Goal: Task Accomplishment & Management: Complete application form

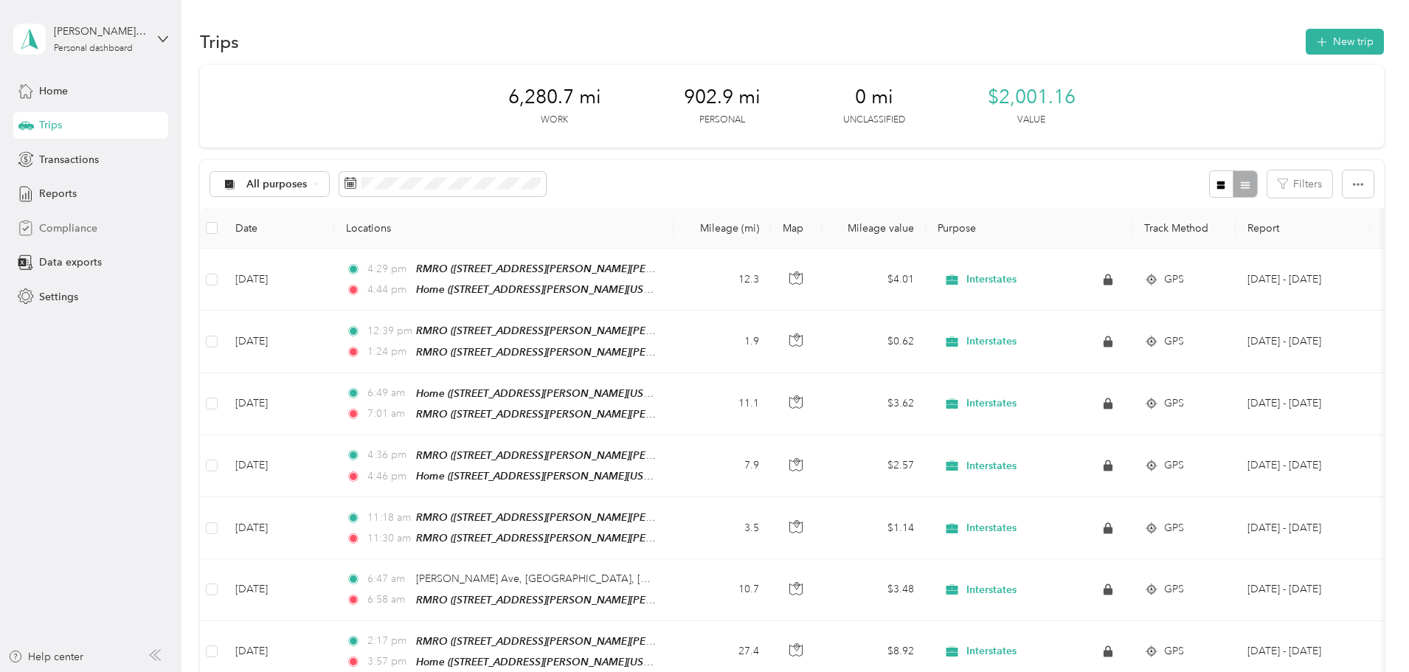
click at [69, 234] on span "Compliance" at bounding box center [68, 227] width 58 height 15
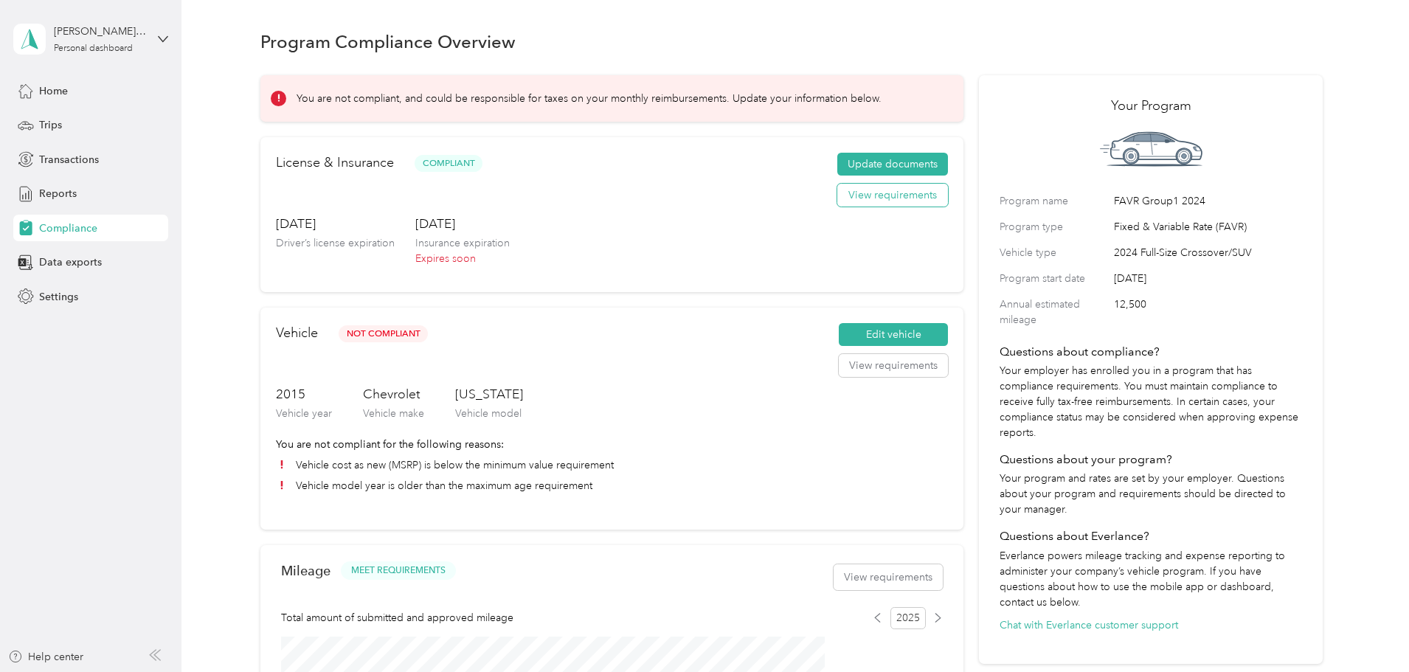
click at [869, 207] on button "View requirements" at bounding box center [892, 196] width 111 height 24
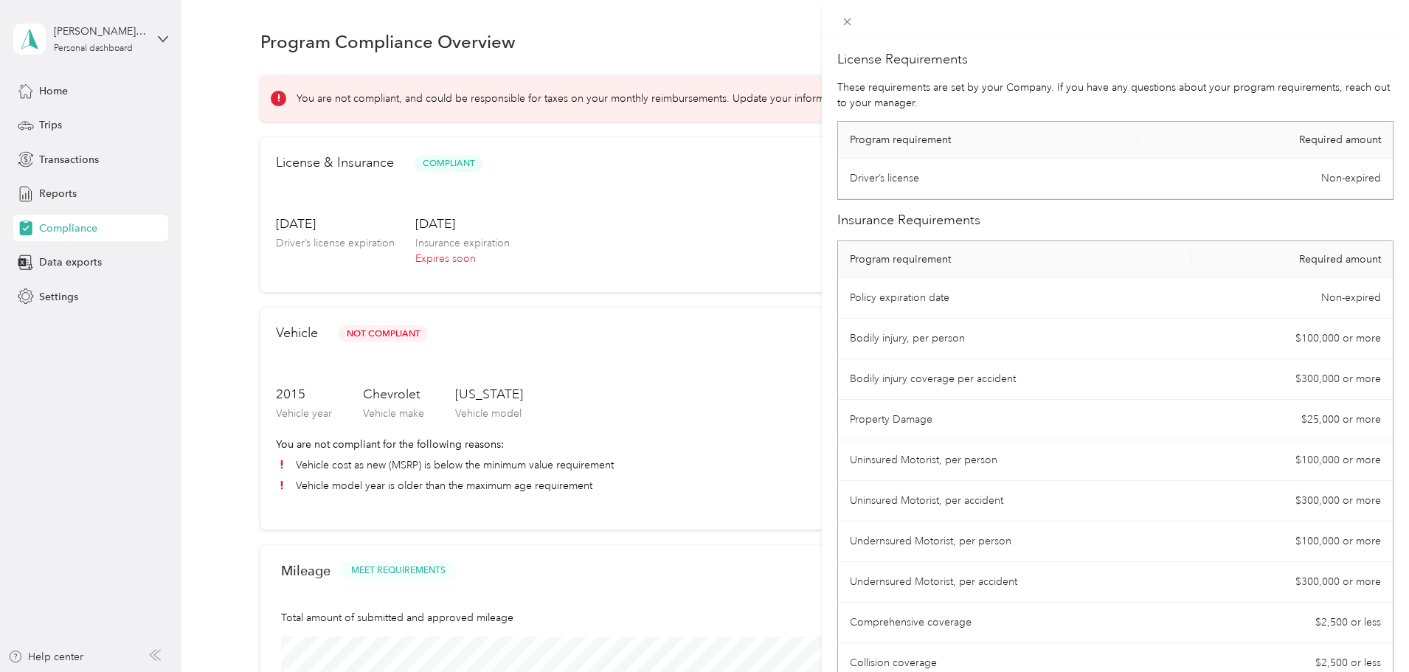
click at [743, 235] on div "License Requirements These requirements are set by your Company. If you have an…" at bounding box center [704, 336] width 1409 height 672
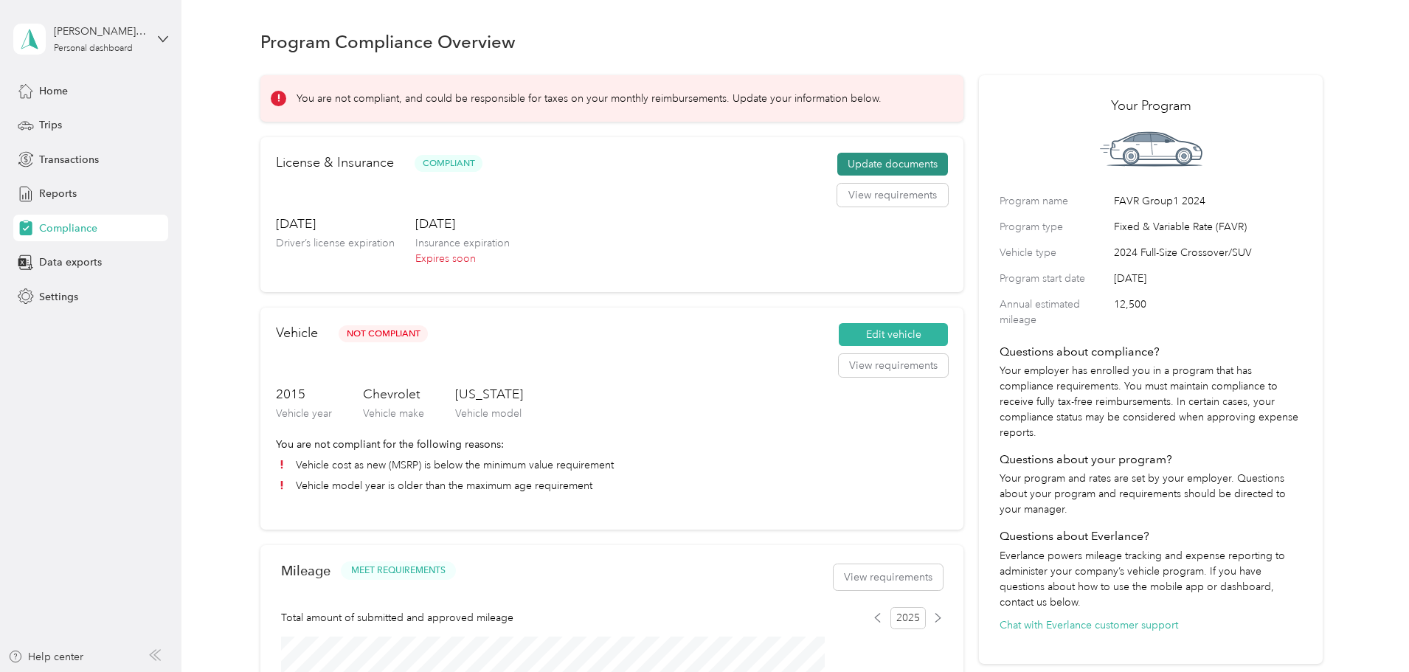
click at [853, 176] on button "Update documents" at bounding box center [892, 165] width 111 height 24
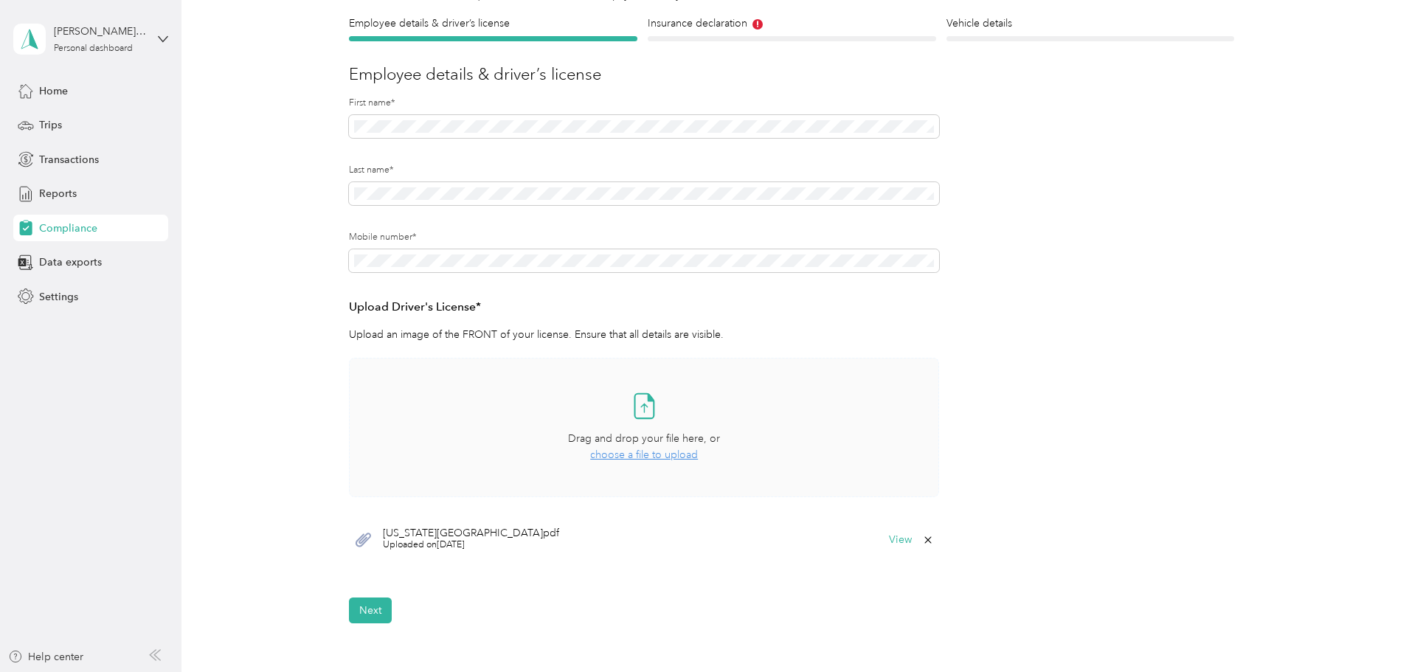
scroll to position [147, 0]
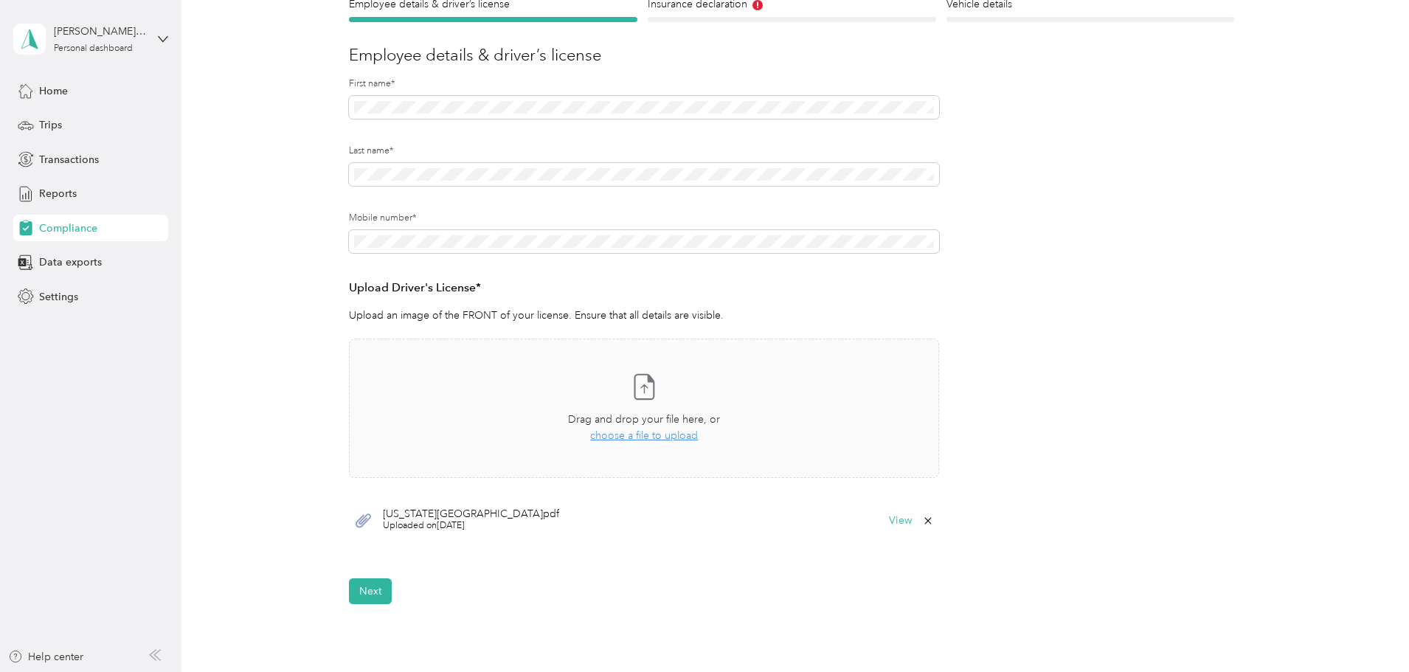
click at [420, 515] on span "[US_STATE][GEOGRAPHIC_DATA]pdf" at bounding box center [471, 514] width 176 height 10
click at [893, 521] on button "View" at bounding box center [900, 520] width 23 height 10
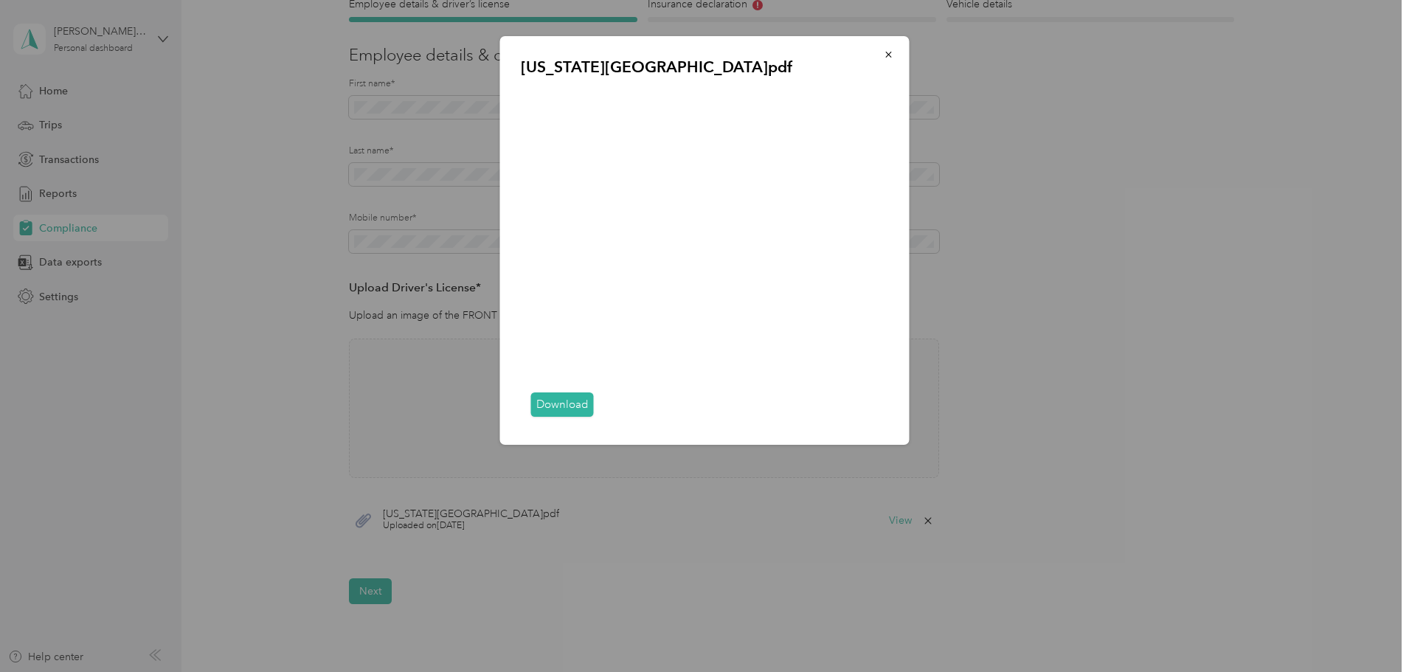
click at [562, 408] on link "Download" at bounding box center [562, 404] width 63 height 24
click at [888, 52] on icon "button" at bounding box center [888, 54] width 10 height 10
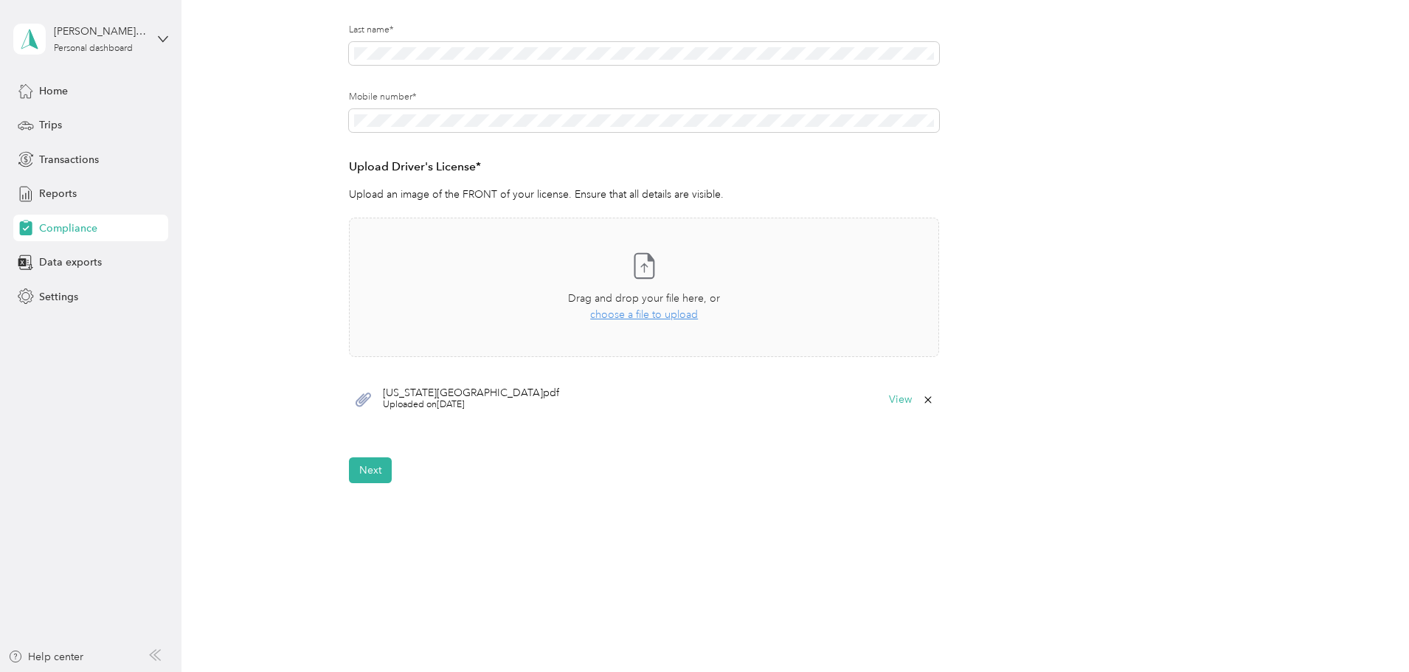
scroll to position [294, 0]
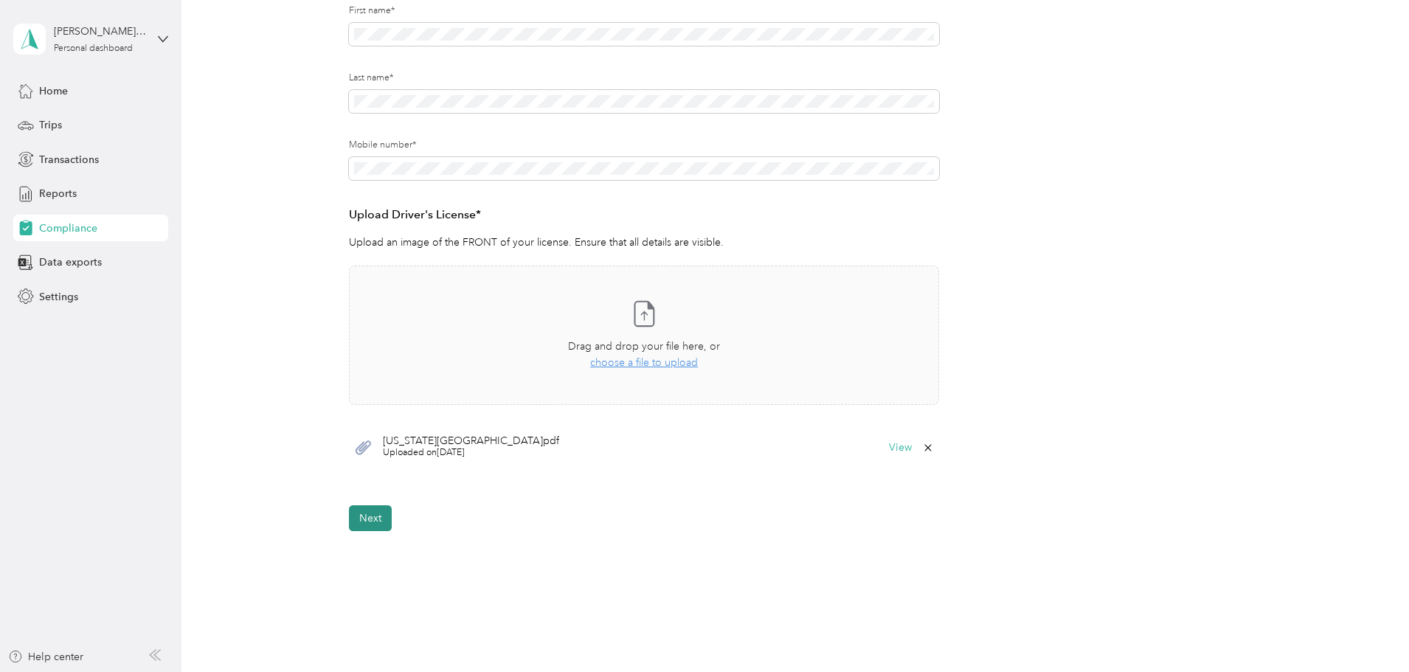
click at [383, 515] on button "Next" at bounding box center [370, 518] width 43 height 26
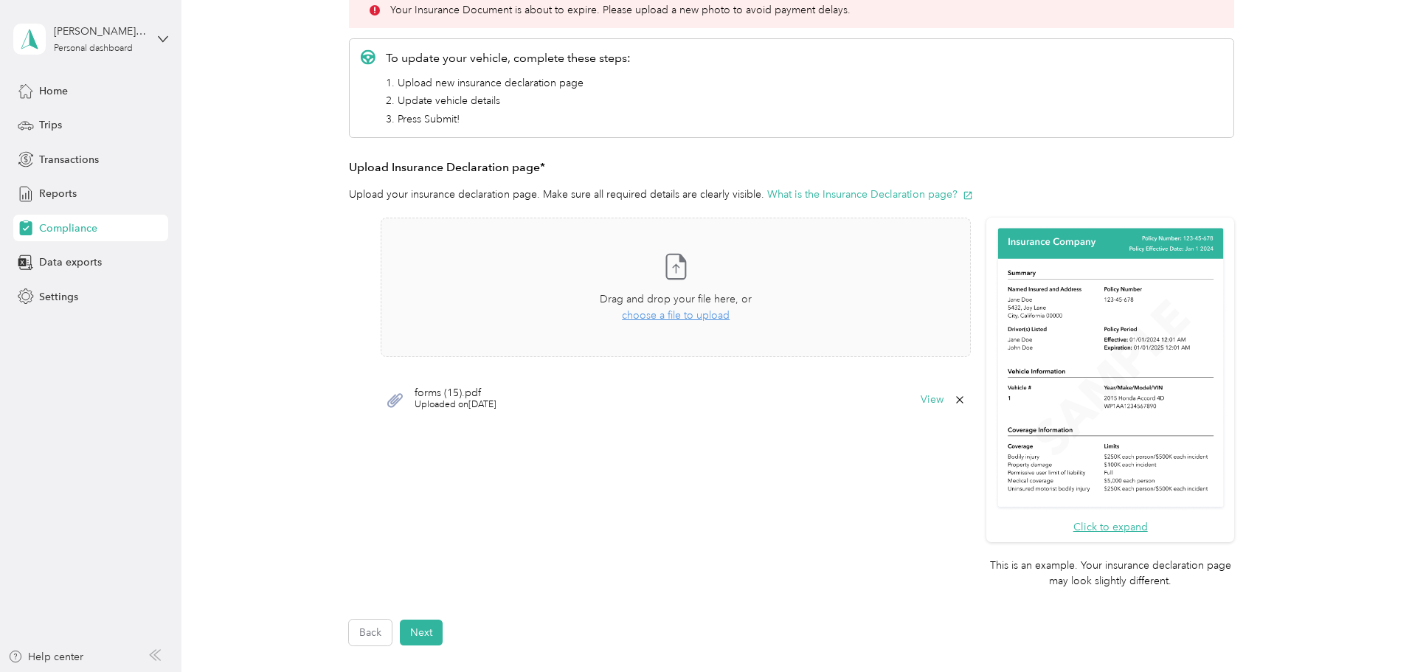
scroll to position [200, 0]
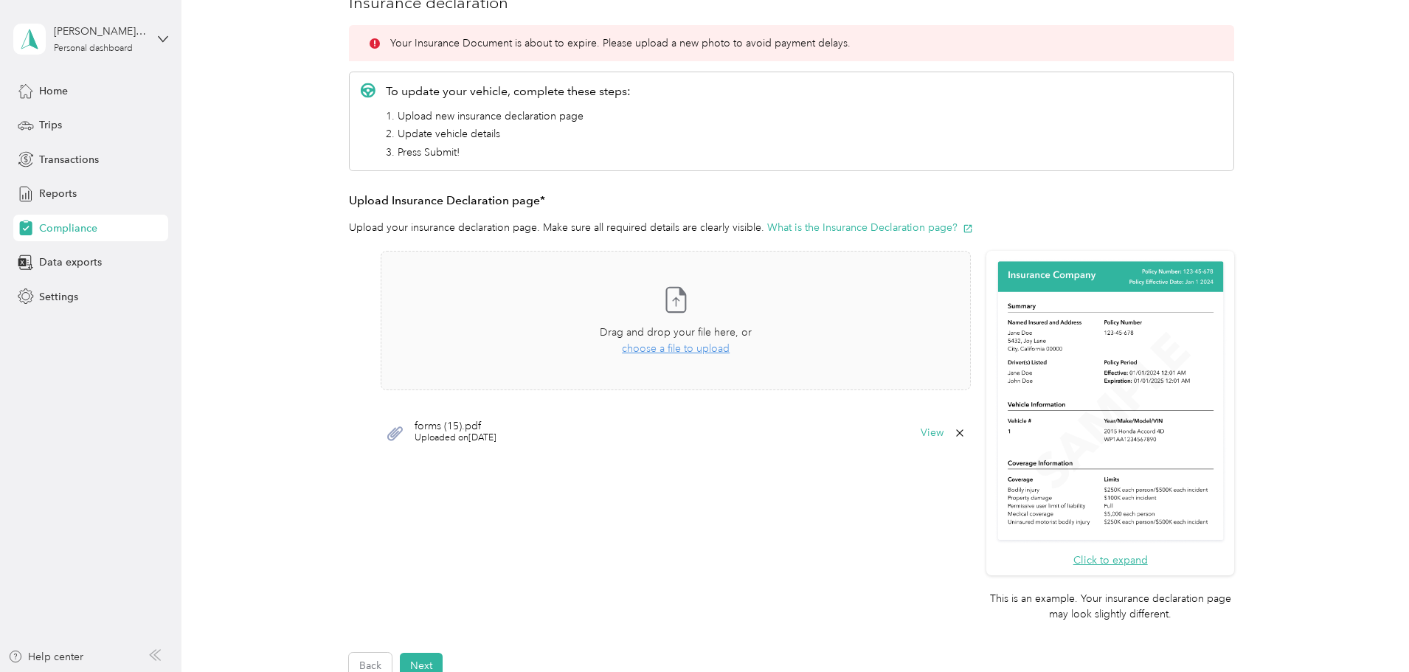
click at [918, 431] on div "forms (15).pdf Uploaded on [DATE] View" at bounding box center [676, 433] width 590 height 44
click at [927, 431] on button "View" at bounding box center [931, 433] width 23 height 10
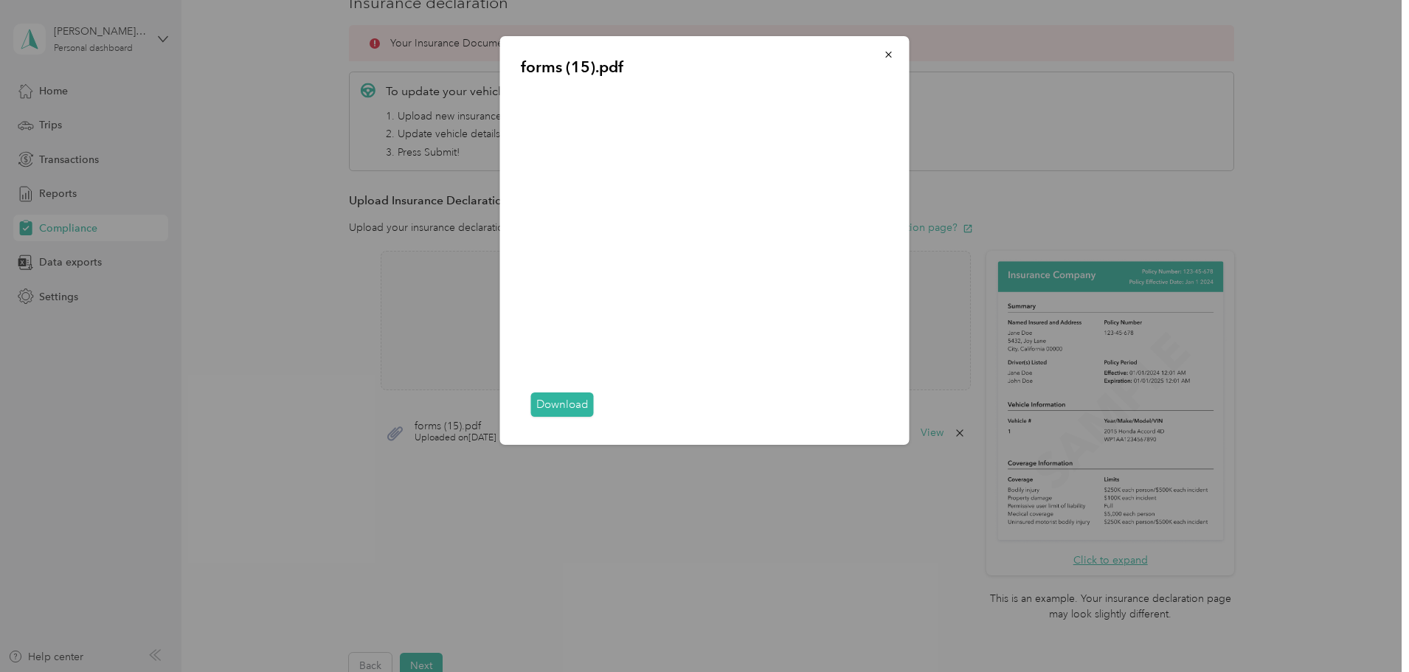
click at [560, 406] on link "Download" at bounding box center [562, 404] width 63 height 24
click at [883, 55] on icon "button" at bounding box center [888, 54] width 10 height 10
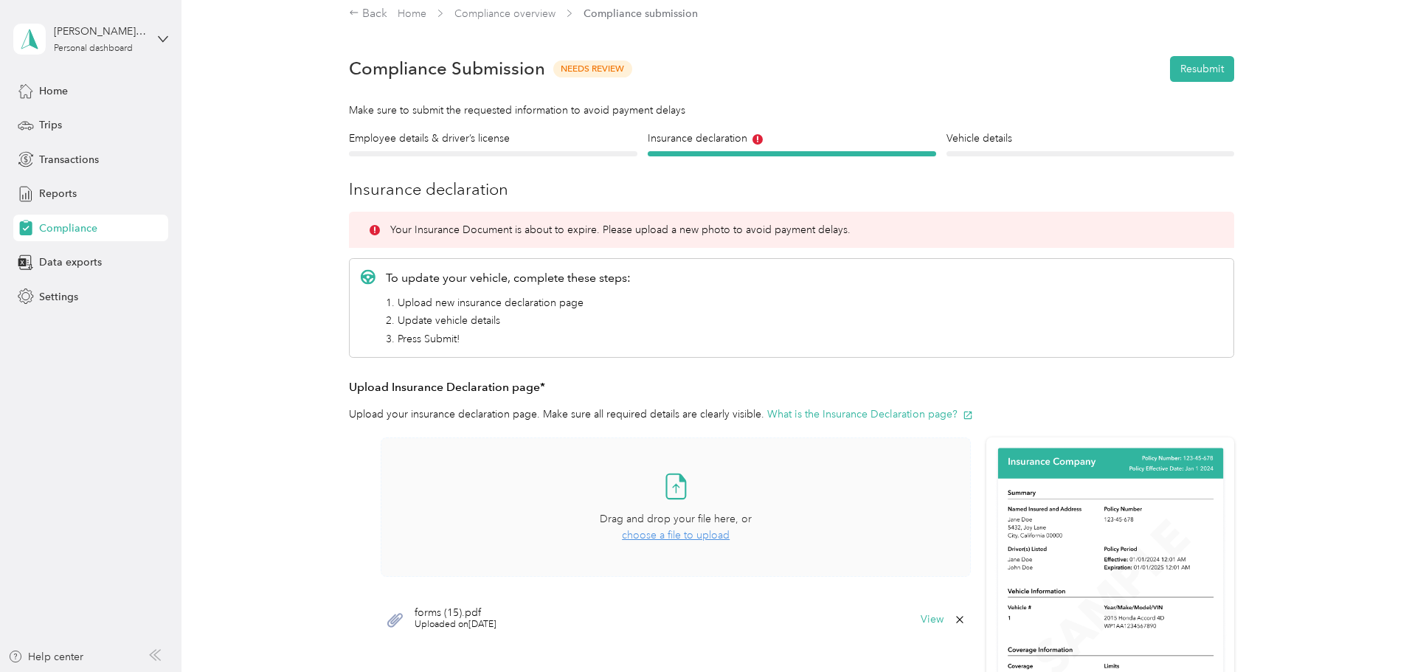
scroll to position [0, 0]
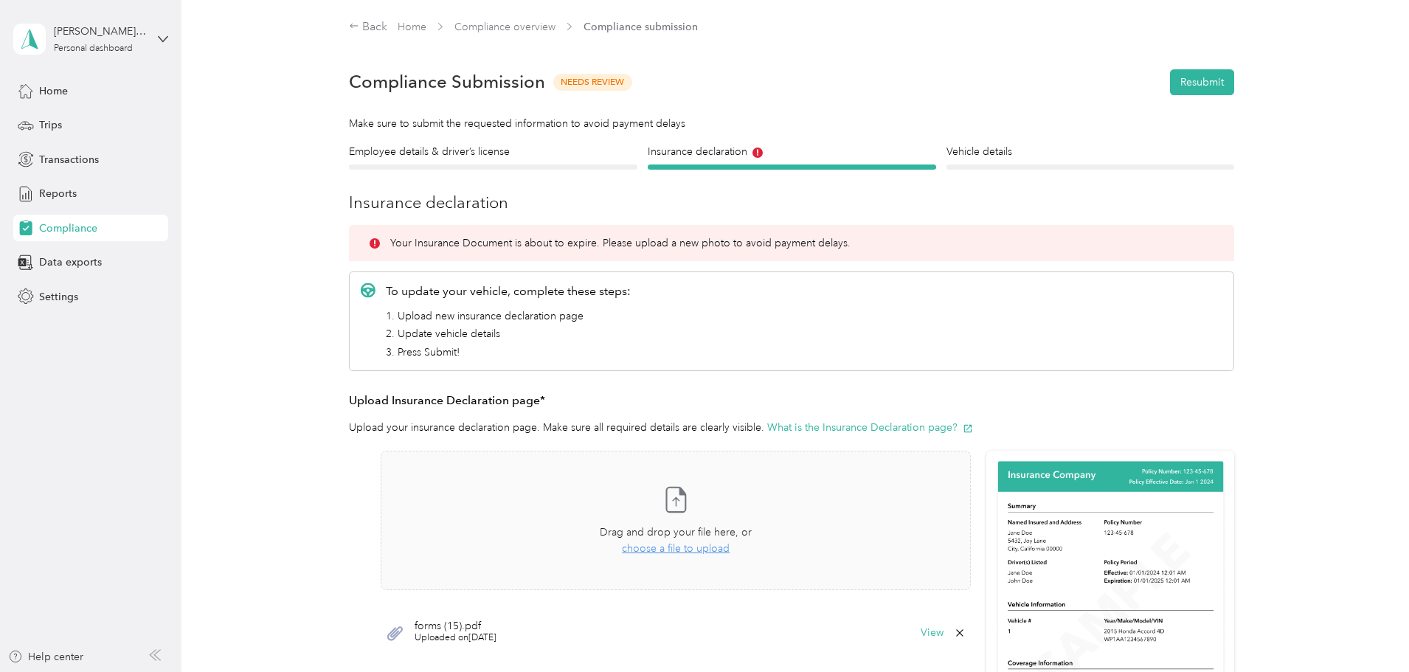
click at [98, 228] on div "Compliance" at bounding box center [90, 228] width 155 height 27
click at [80, 231] on span "Compliance" at bounding box center [68, 227] width 58 height 15
click at [487, 26] on link "Compliance overview" at bounding box center [504, 27] width 101 height 13
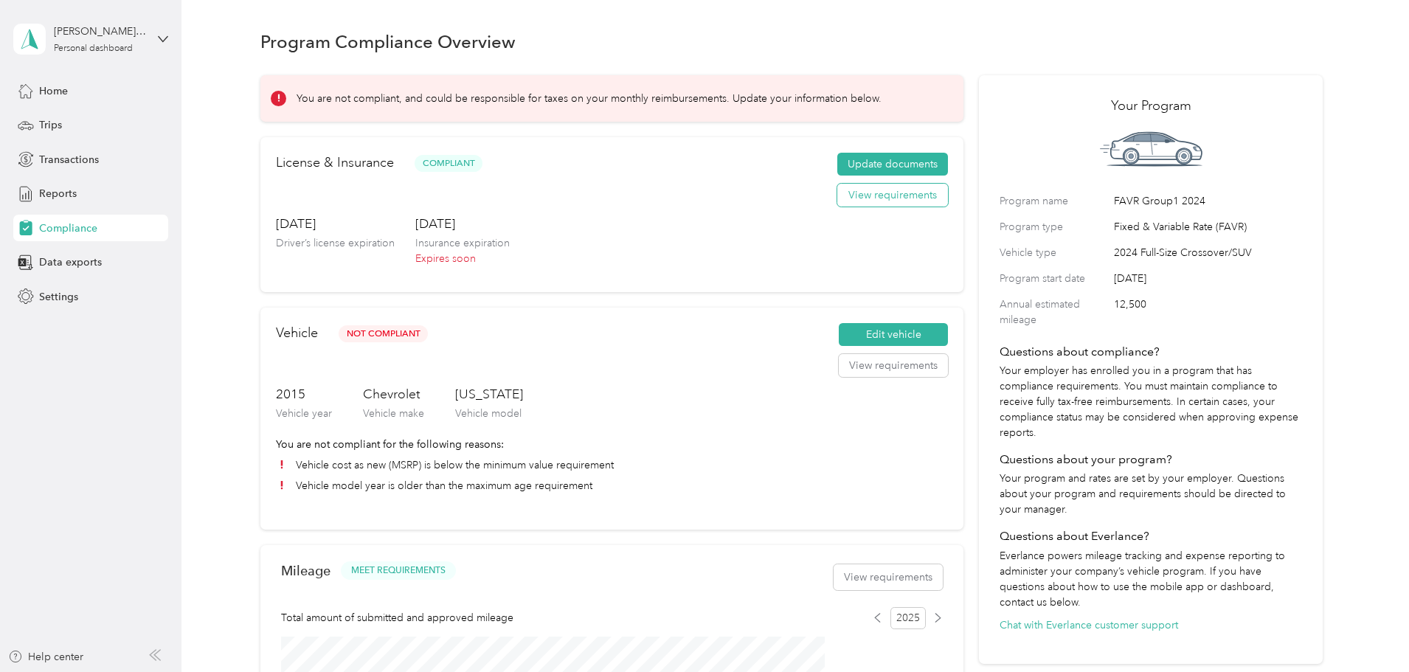
click at [878, 206] on button "View requirements" at bounding box center [892, 196] width 111 height 24
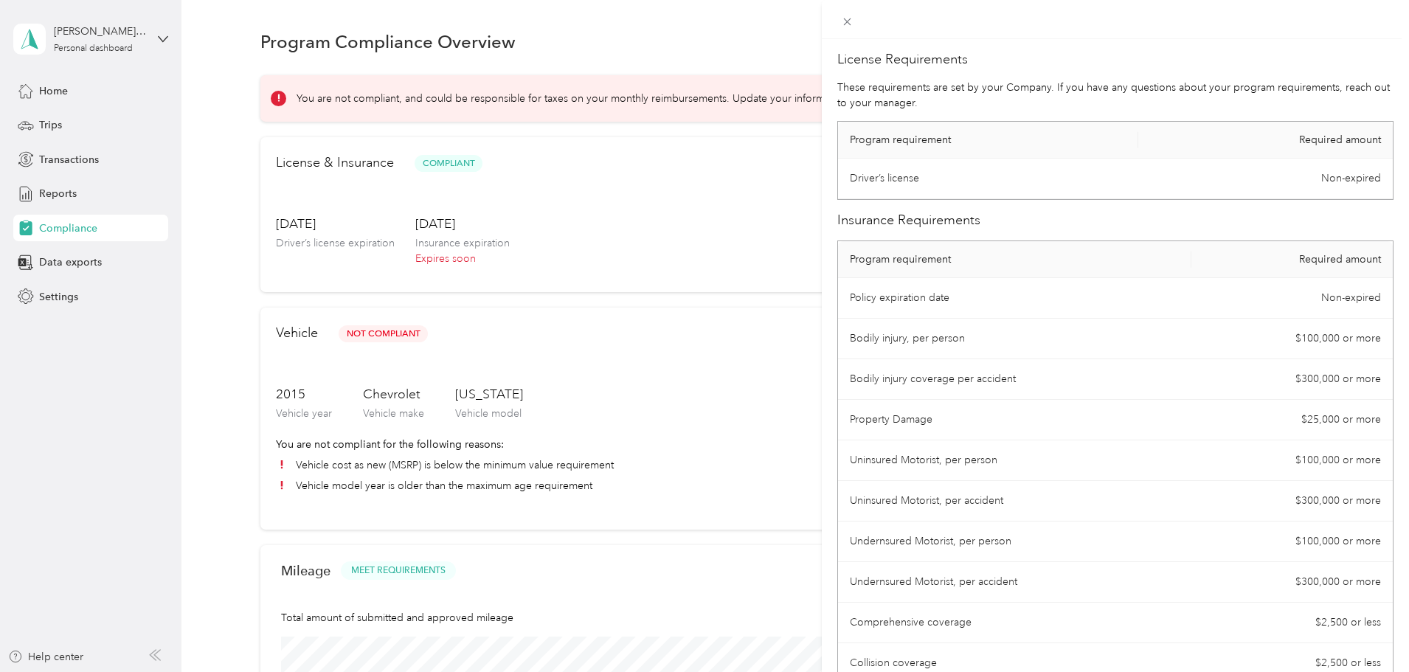
click at [53, 231] on div "License Requirements These requirements are set by your Company. If you have an…" at bounding box center [704, 336] width 1409 height 672
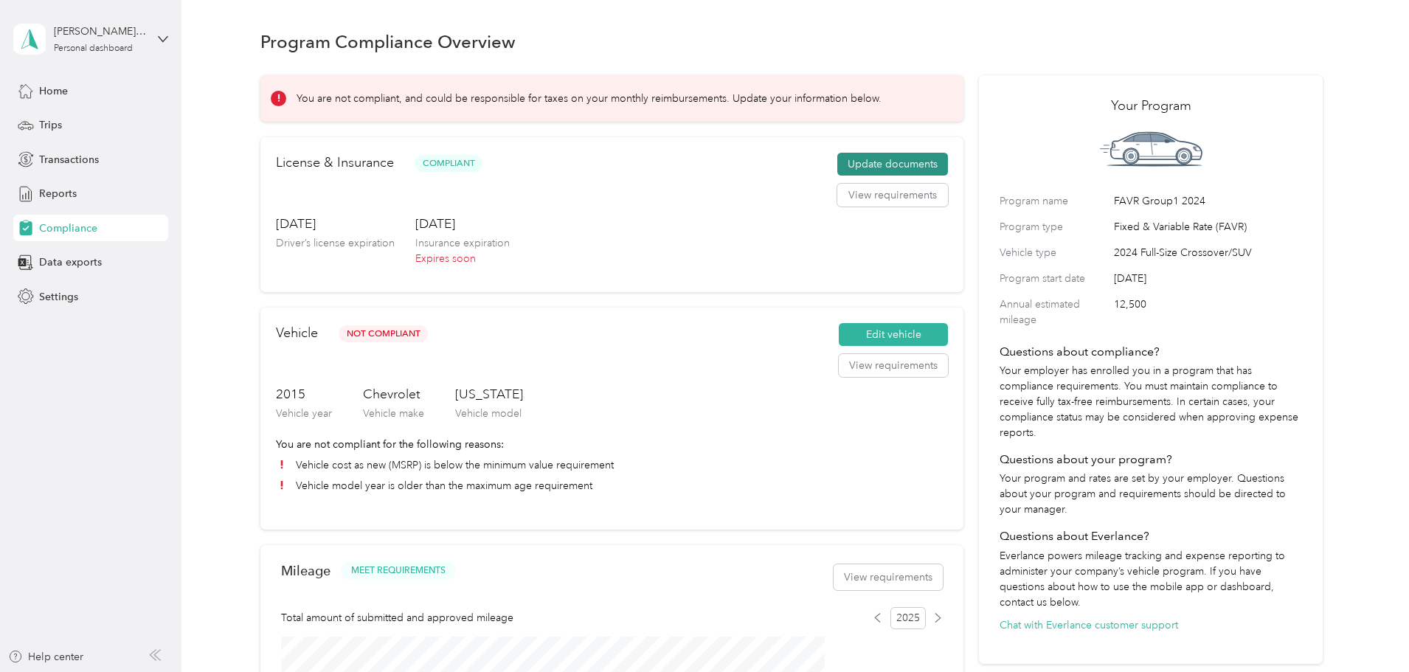
click at [870, 176] on button "Update documents" at bounding box center [892, 165] width 111 height 24
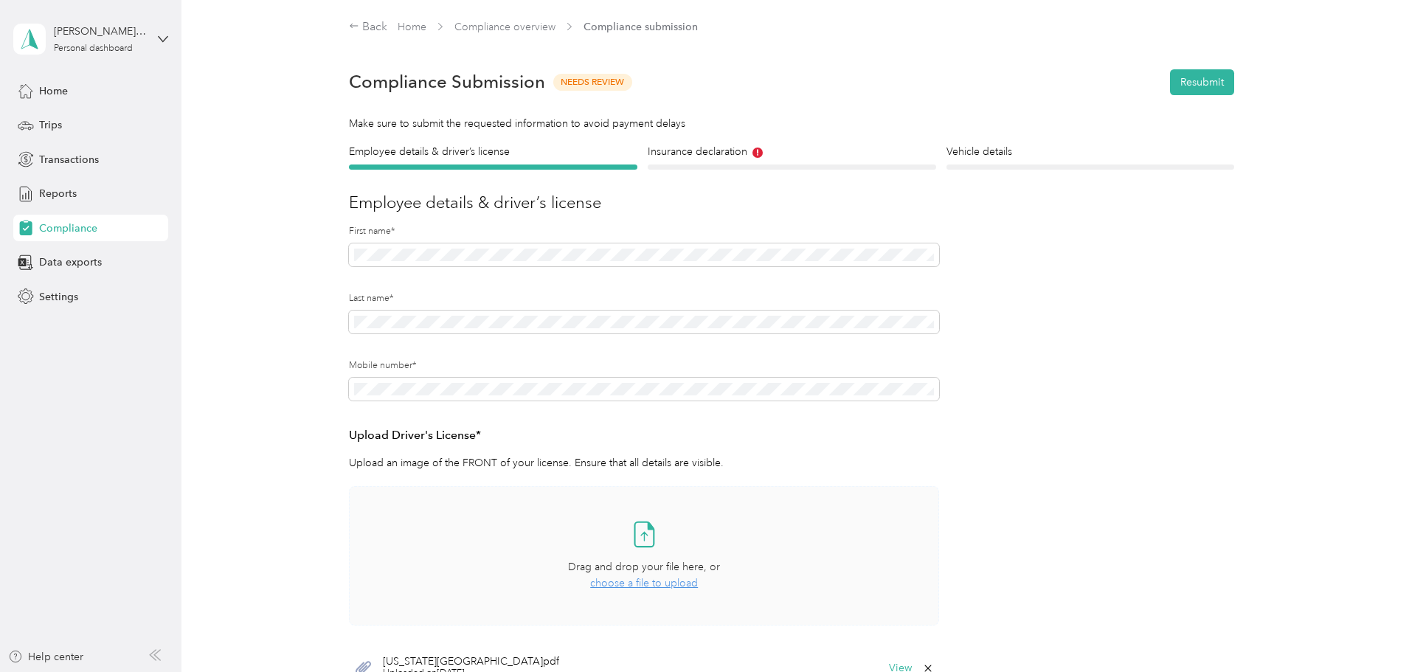
scroll to position [147, 0]
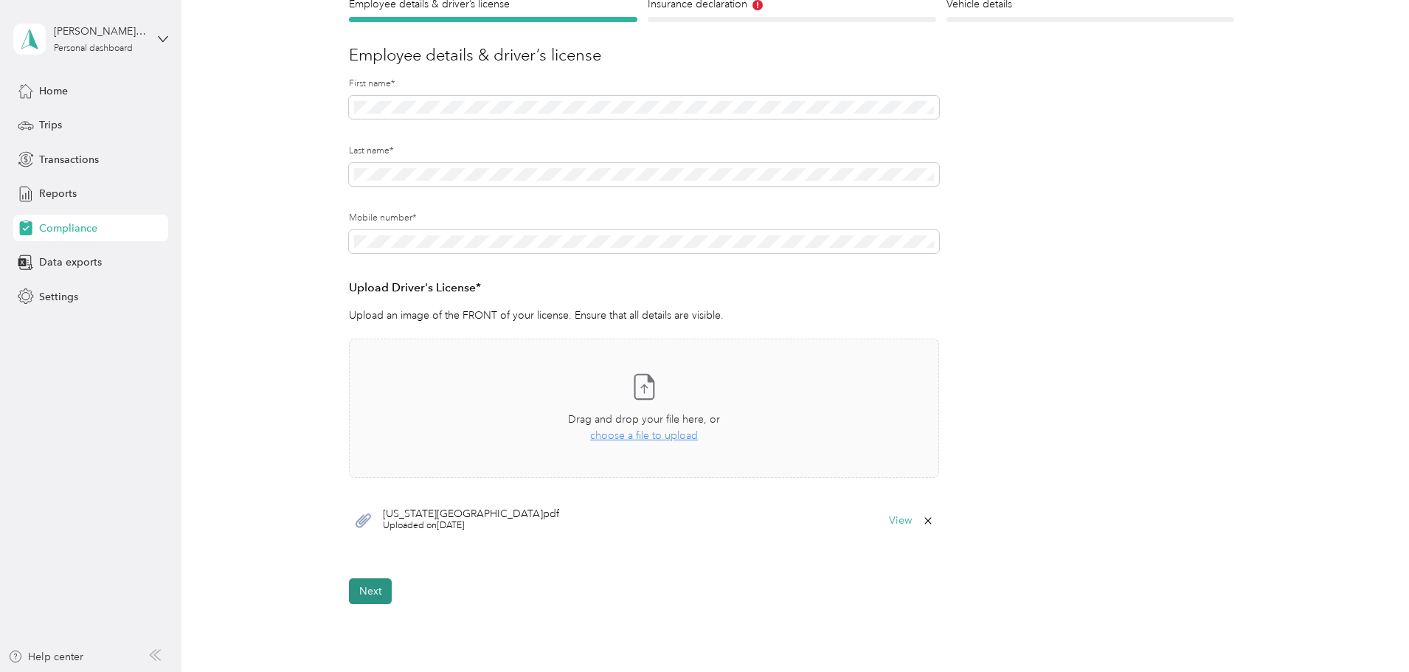
click at [369, 595] on button "Next" at bounding box center [370, 591] width 43 height 26
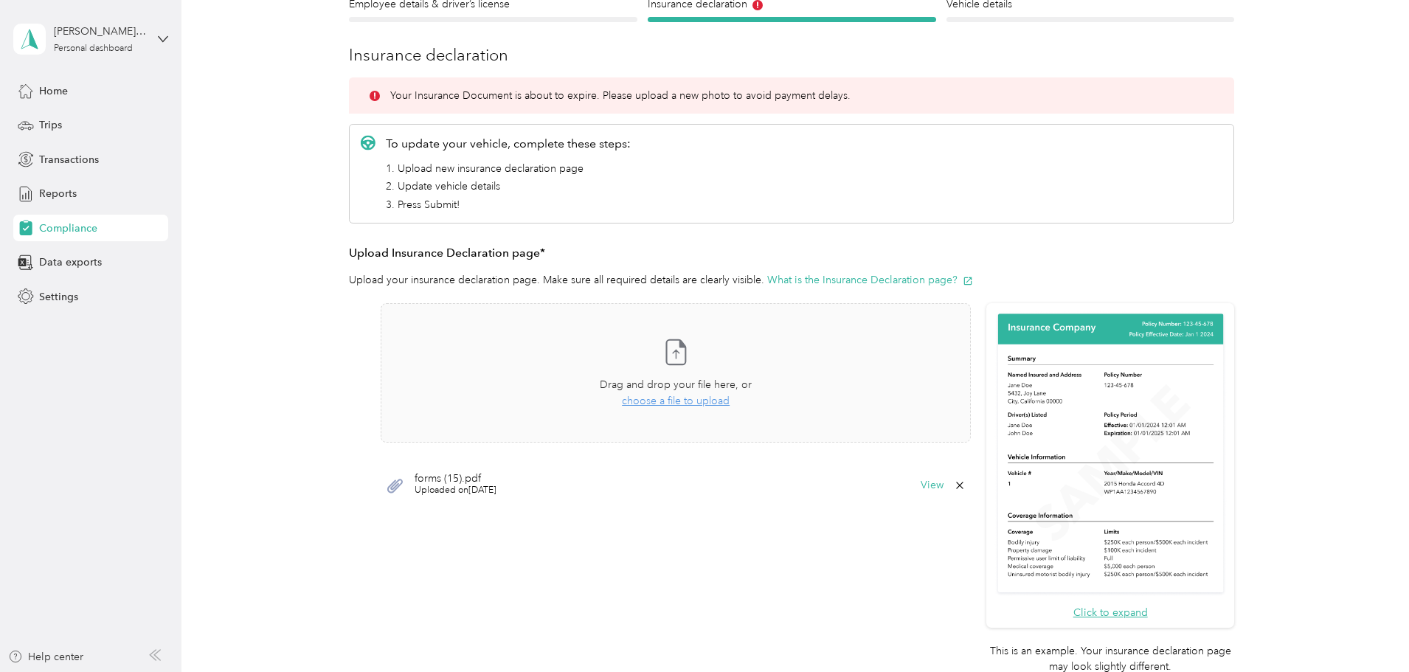
click at [958, 485] on icon at bounding box center [959, 485] width 7 height 7
click at [920, 496] on button "Yes" at bounding box center [920, 496] width 29 height 24
click at [656, 406] on span "choose a file to upload" at bounding box center [676, 401] width 108 height 13
click at [925, 485] on button "View" at bounding box center [931, 485] width 23 height 10
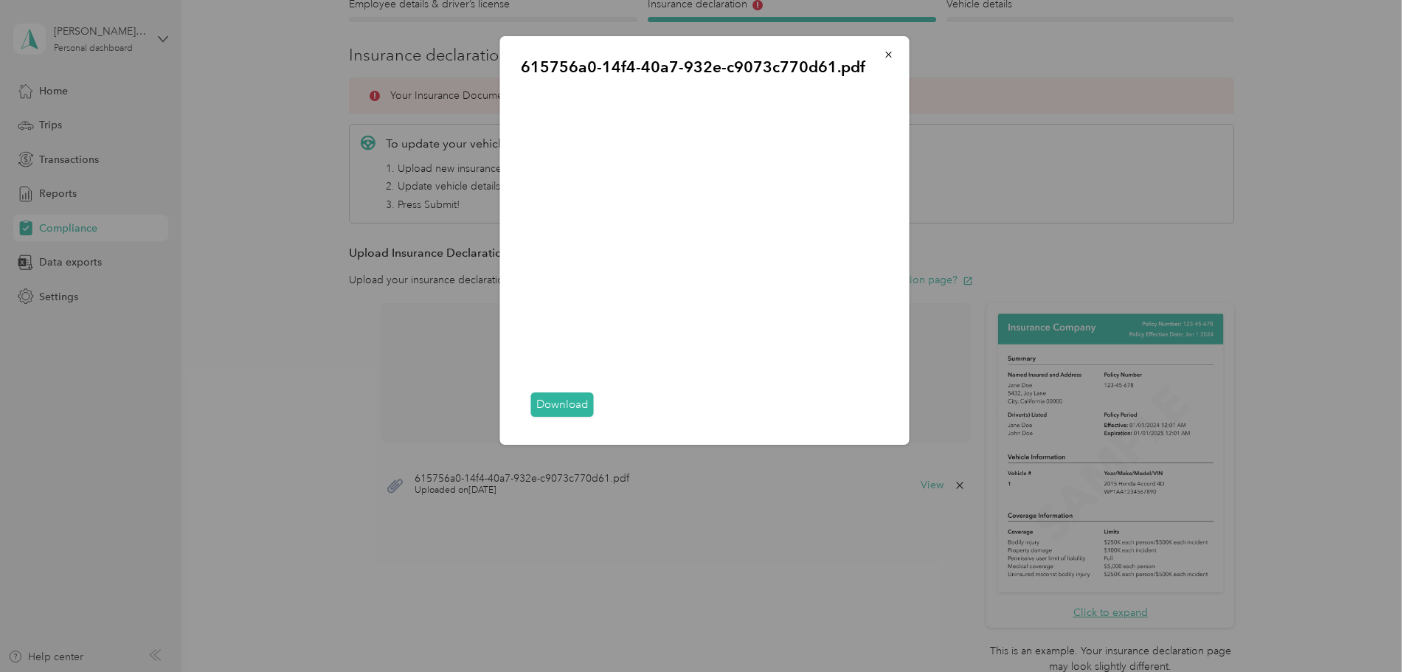
click at [569, 406] on link "Download" at bounding box center [562, 404] width 63 height 24
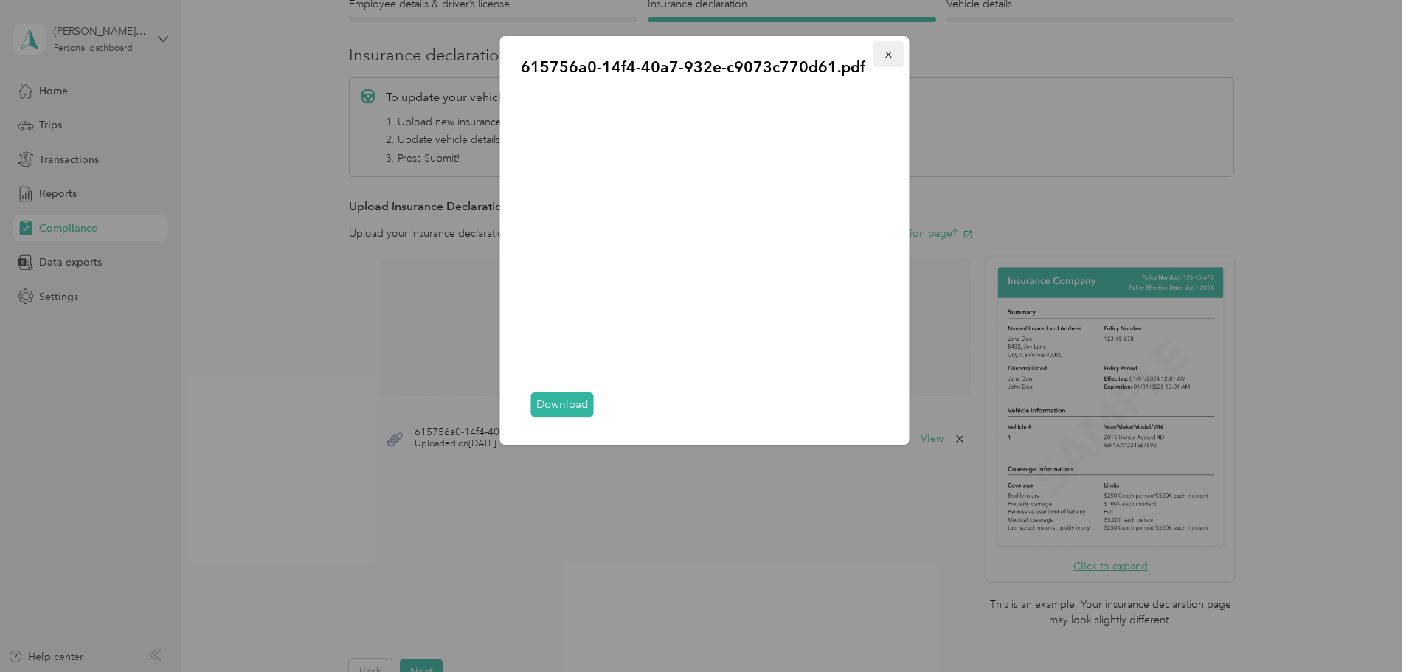
click at [890, 54] on icon "button" at bounding box center [888, 54] width 10 height 10
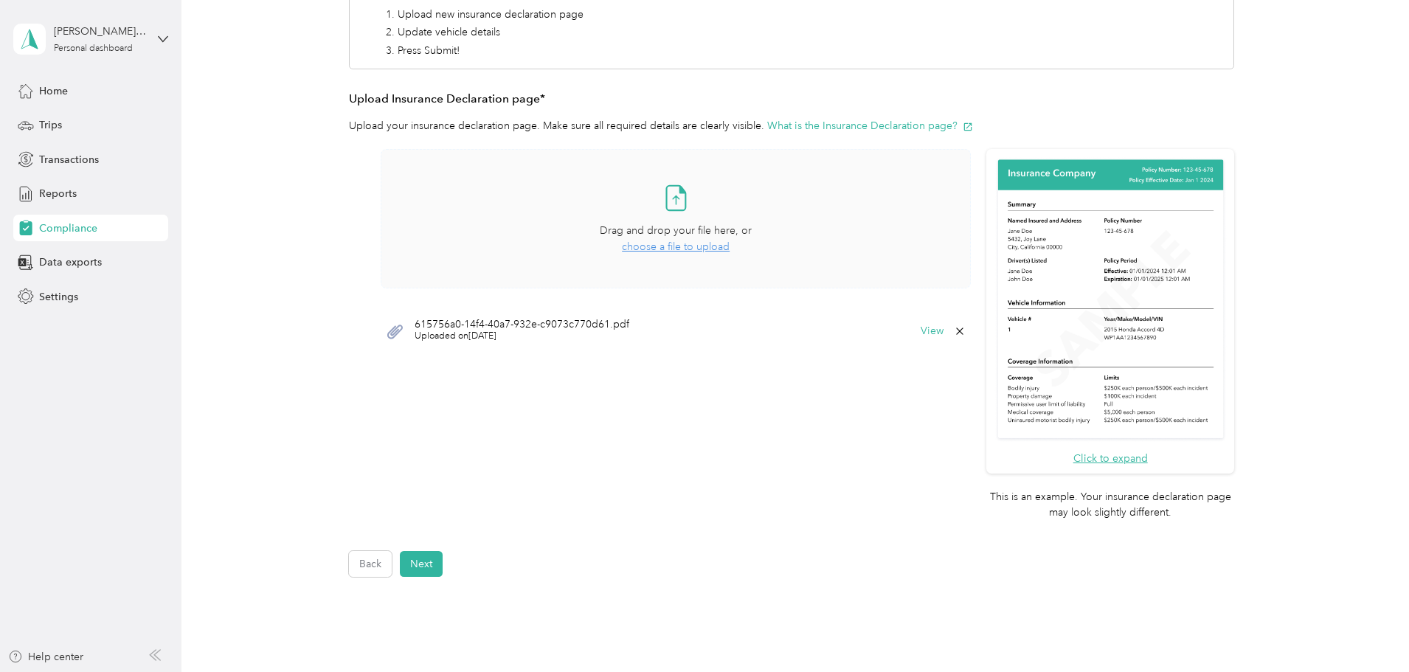
scroll to position [375, 0]
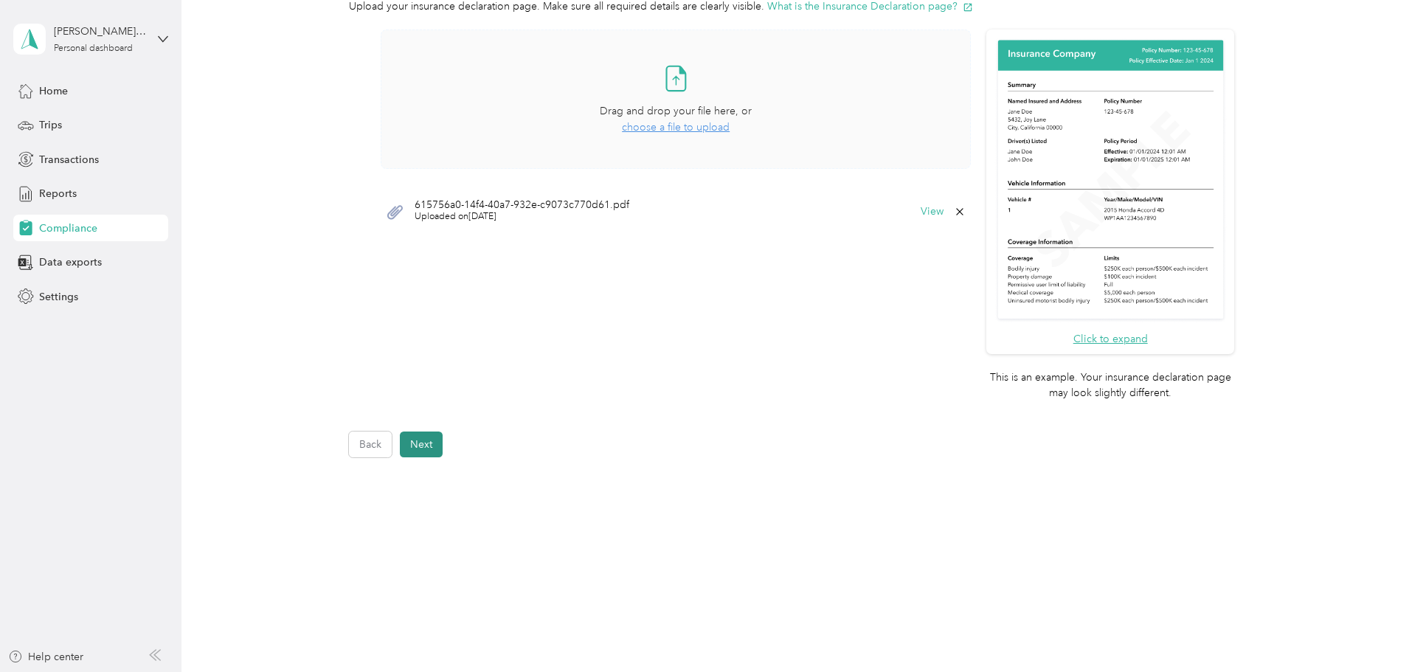
click at [423, 451] on button "Next" at bounding box center [421, 444] width 43 height 26
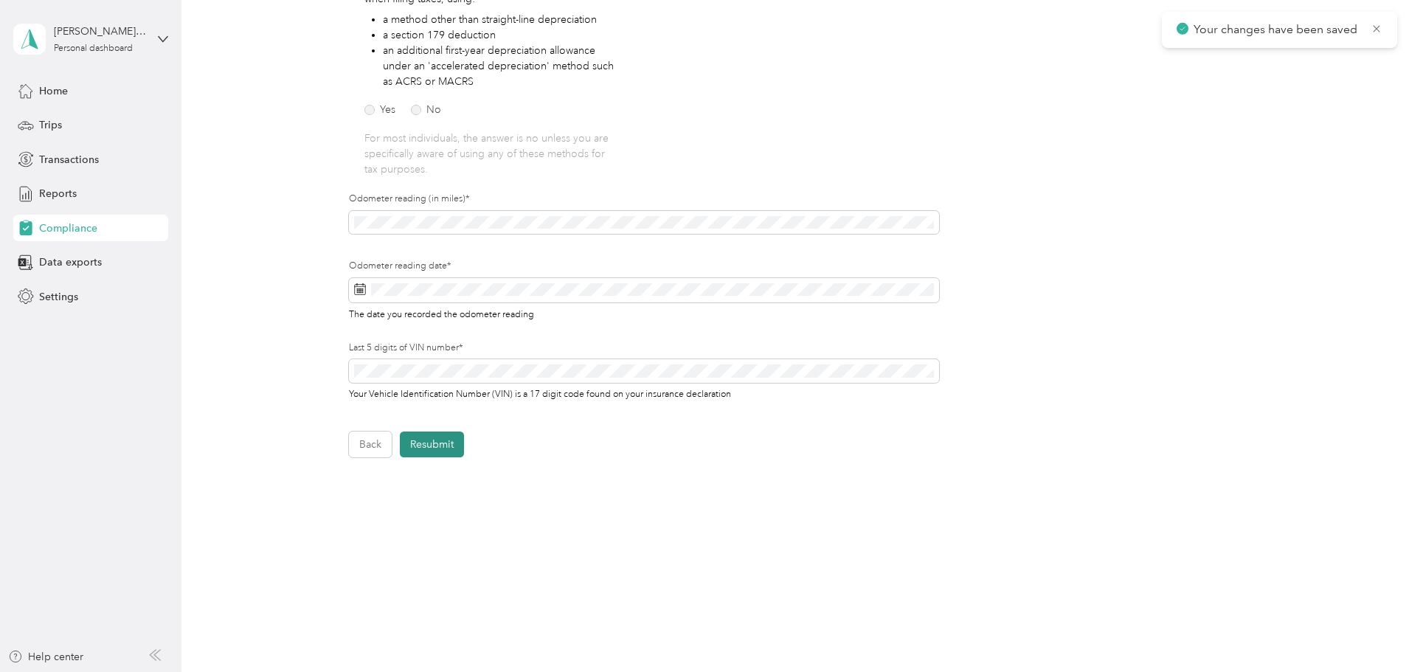
click at [437, 441] on button "Resubmit" at bounding box center [432, 444] width 64 height 26
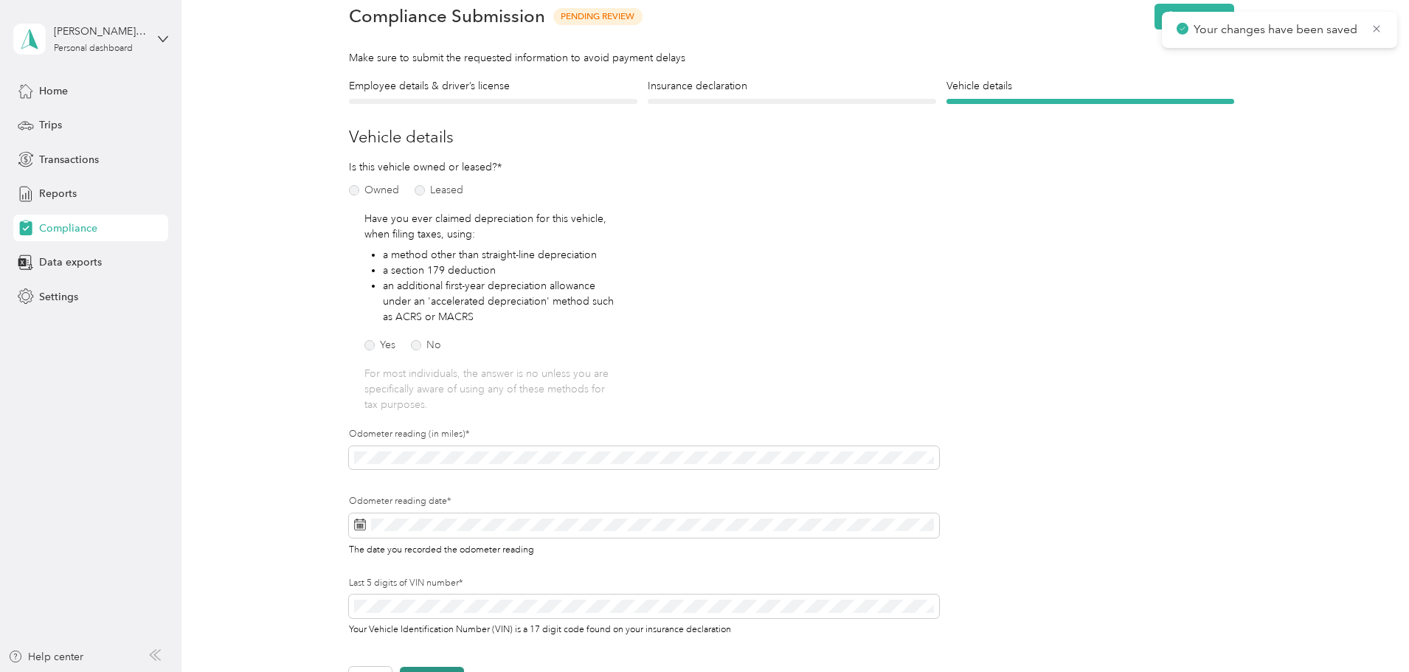
scroll to position [18, 0]
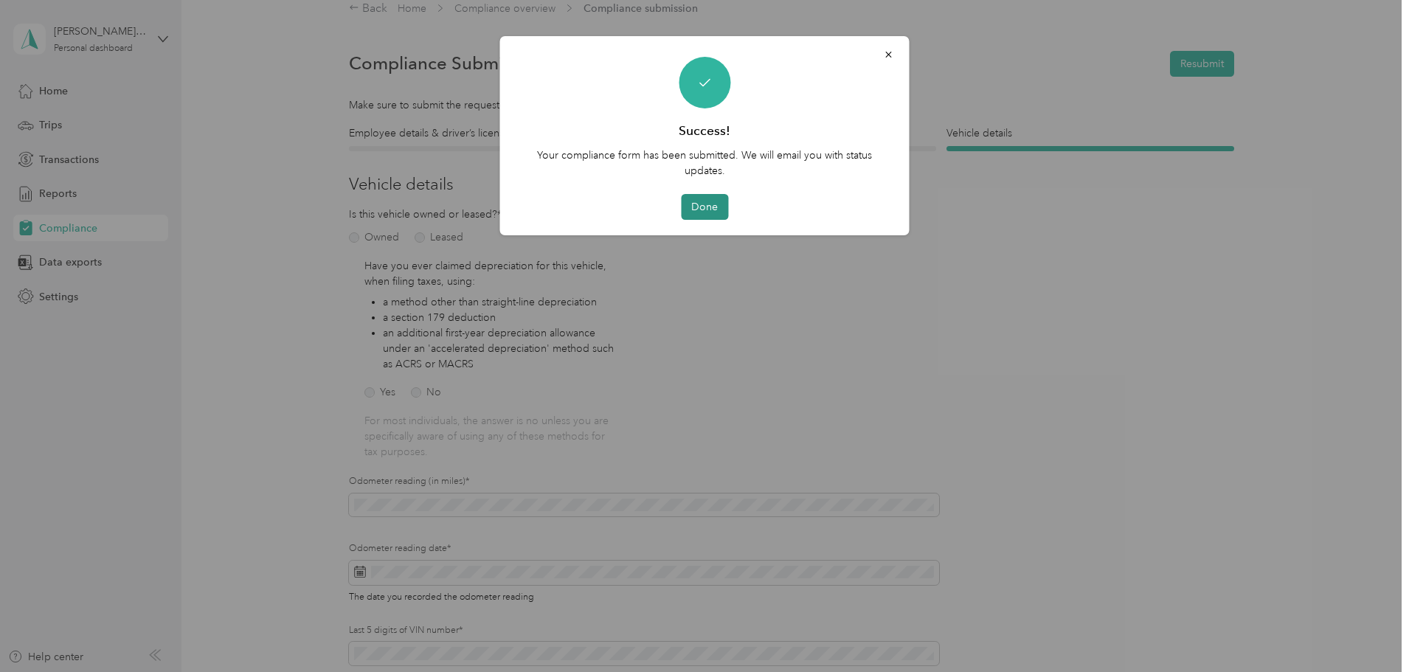
click at [720, 203] on button "Done" at bounding box center [704, 207] width 47 height 26
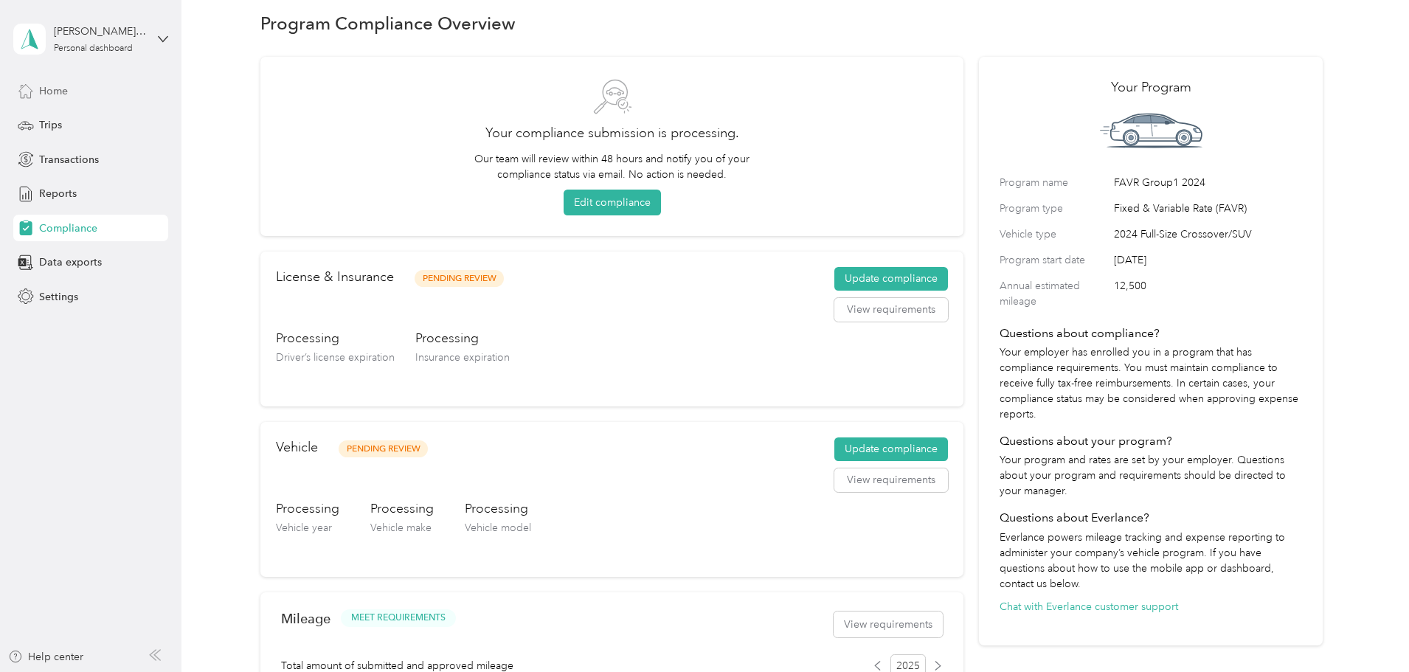
click at [75, 86] on div "Home" at bounding box center [90, 90] width 155 height 27
